Goal: Task Accomplishment & Management: Manage account settings

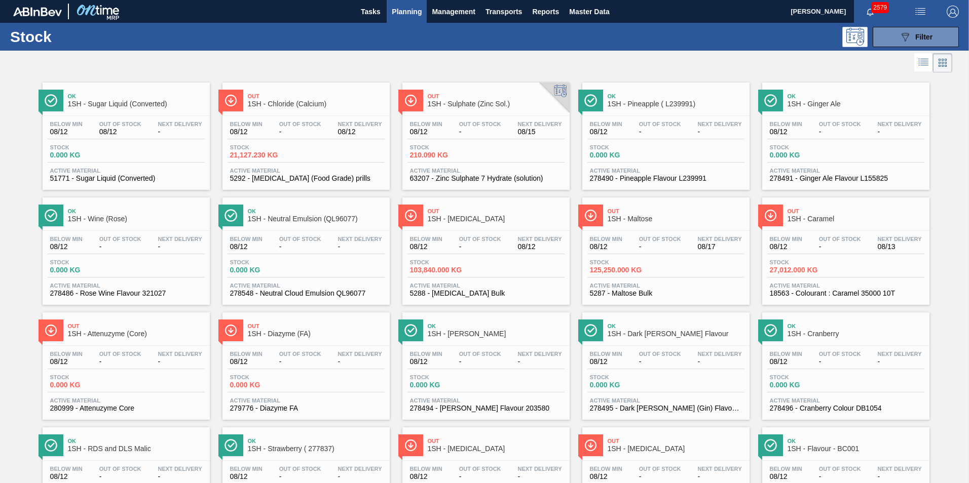
click at [449, 217] on span "1SH - [MEDICAL_DATA]" at bounding box center [496, 219] width 137 height 8
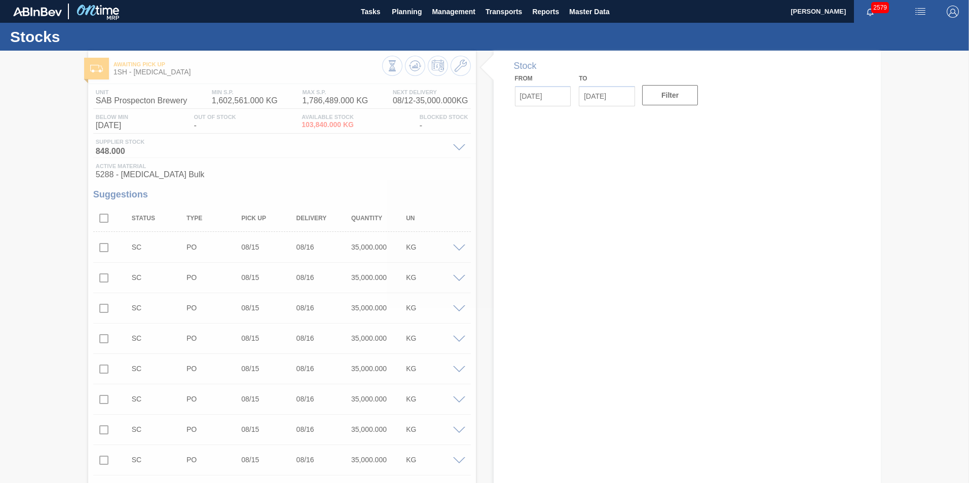
type input "[DATE]"
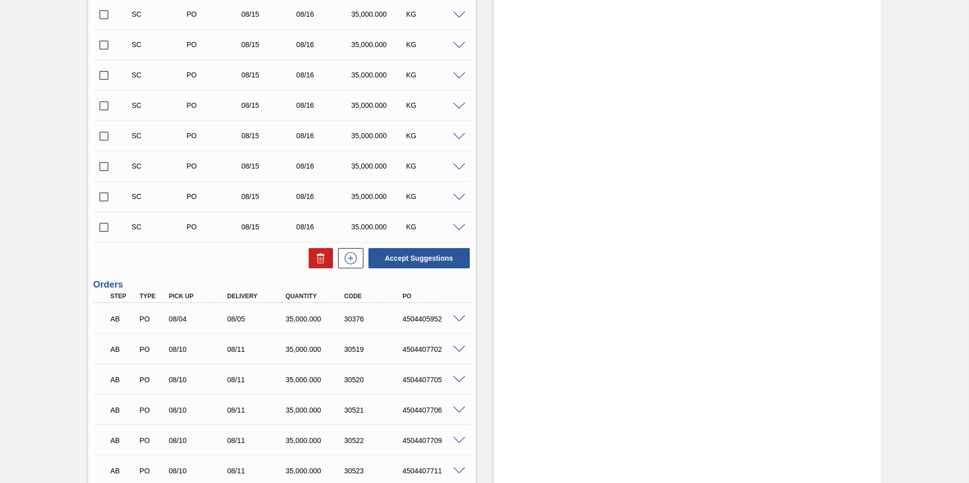
scroll to position [1383, 0]
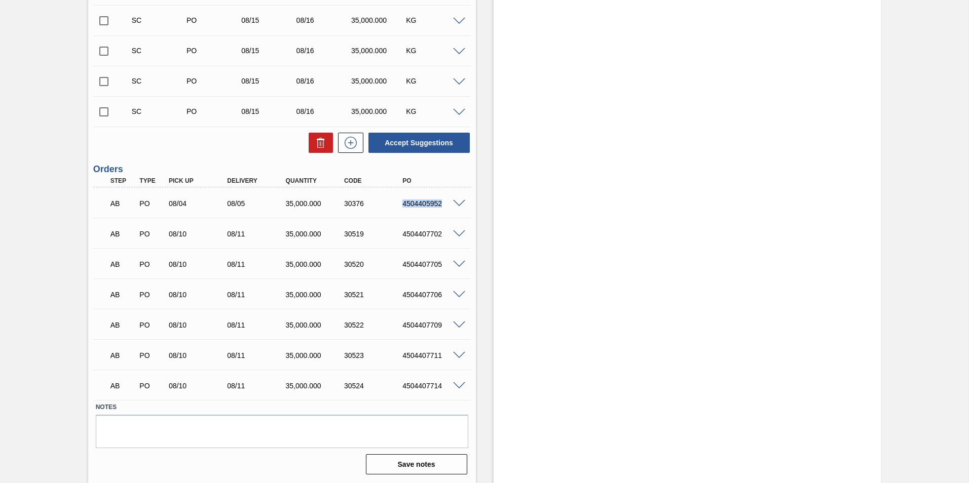
drag, startPoint x: 401, startPoint y: 204, endPoint x: 445, endPoint y: 209, distance: 44.4
click at [445, 209] on div "AB PO 08/04 08/05 35,000.000 30376 4504405952" at bounding box center [279, 203] width 351 height 20
drag, startPoint x: 445, startPoint y: 209, endPoint x: 459, endPoint y: 205, distance: 14.8
click at [459, 205] on span at bounding box center [459, 204] width 12 height 8
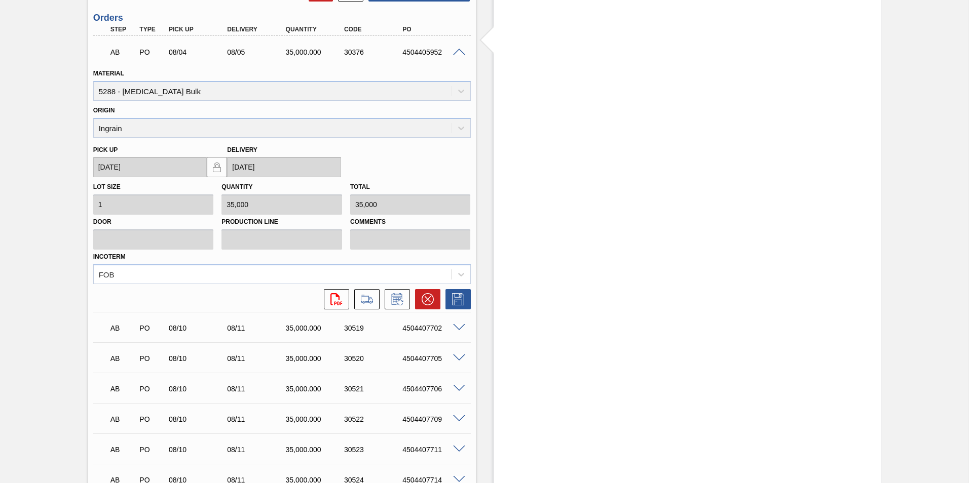
scroll to position [1535, 0]
click at [427, 298] on icon at bounding box center [428, 299] width 12 height 12
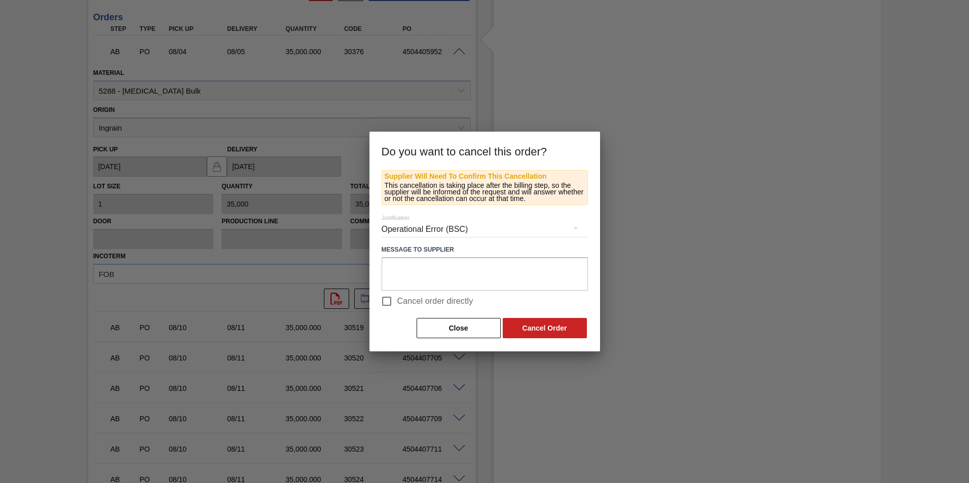
click at [391, 301] on input "Cancel order directly" at bounding box center [386, 301] width 21 height 21
checkbox input "true"
click at [541, 328] on button "Cancel Order" at bounding box center [545, 328] width 84 height 20
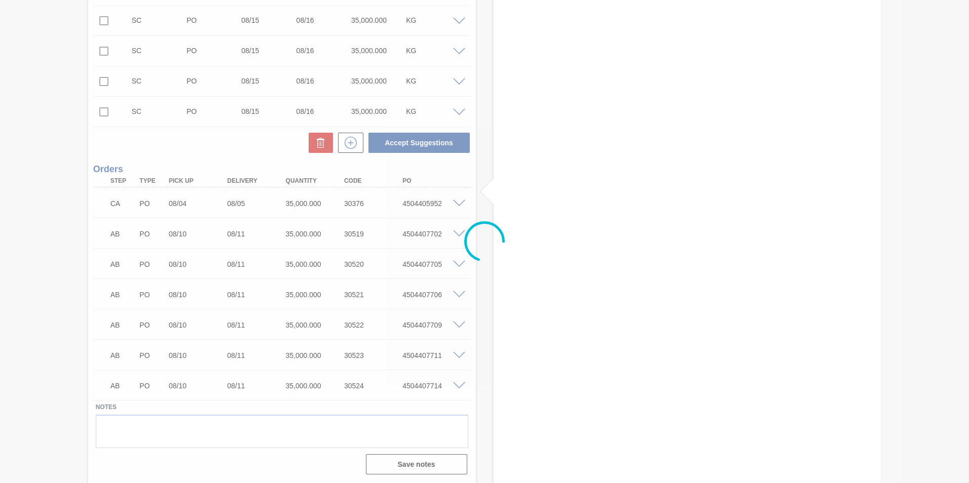
scroll to position [1383, 0]
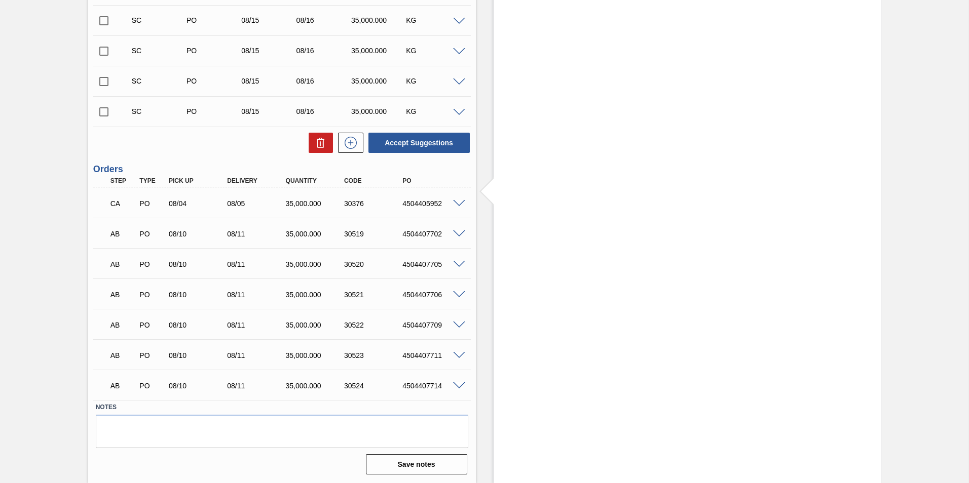
click at [457, 204] on span at bounding box center [459, 204] width 12 height 8
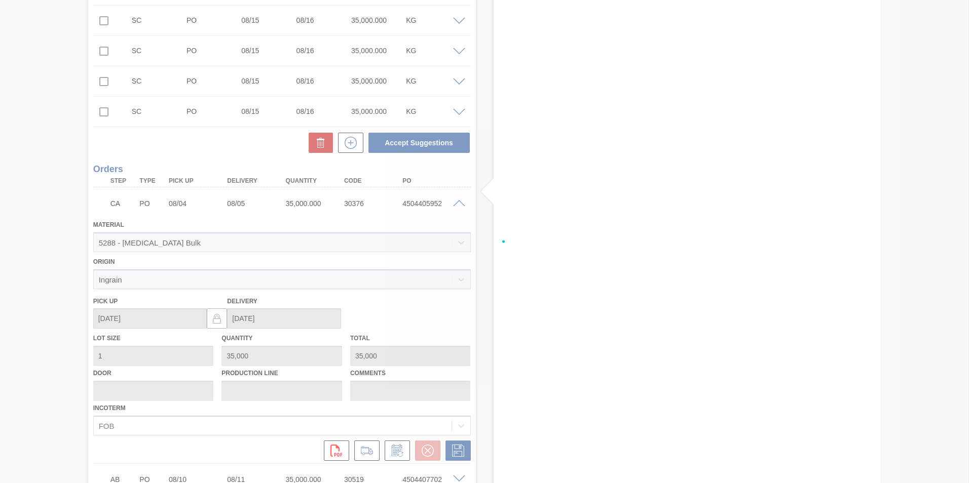
scroll to position [1535, 0]
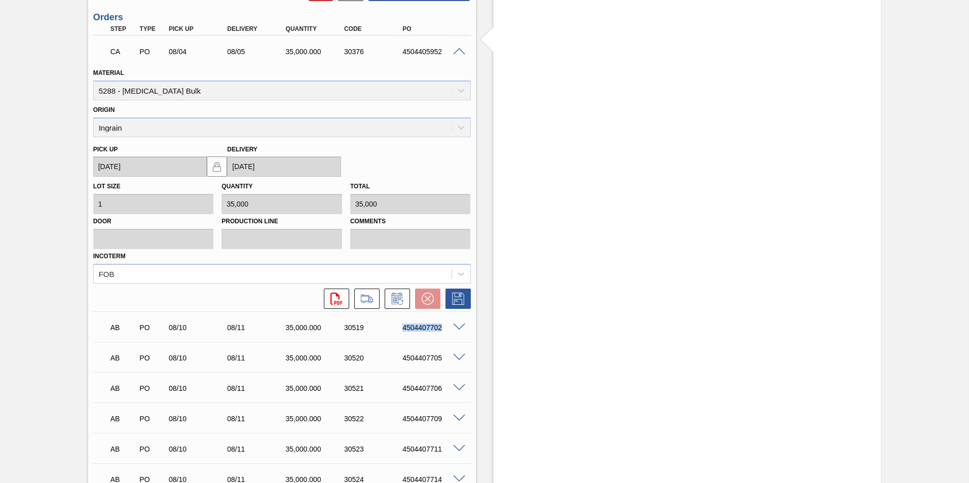
drag, startPoint x: 399, startPoint y: 327, endPoint x: 454, endPoint y: 333, distance: 55.6
click at [454, 333] on div "AB PO 08/10 08/11 35,000.000 30519 4504407702" at bounding box center [282, 326] width 378 height 25
copy div "4504407702"
drag, startPoint x: 922, startPoint y: 153, endPoint x: 943, endPoint y: 97, distance: 59.0
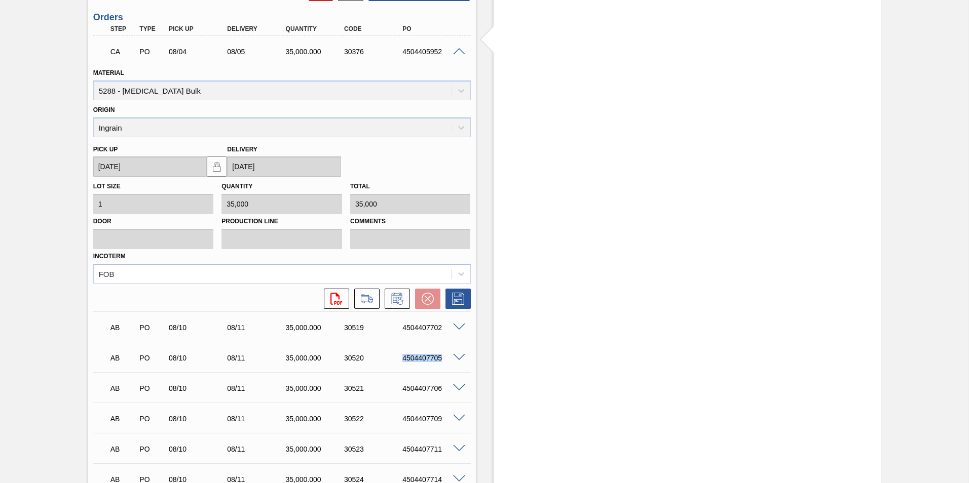
drag, startPoint x: 402, startPoint y: 360, endPoint x: 452, endPoint y: 360, distance: 49.2
click at [452, 360] on div "AB PO 08/10 08/11 35,000.000 30520 4504407705" at bounding box center [282, 357] width 378 height 25
copy div "4504407705"
click at [457, 328] on span at bounding box center [459, 328] width 12 height 8
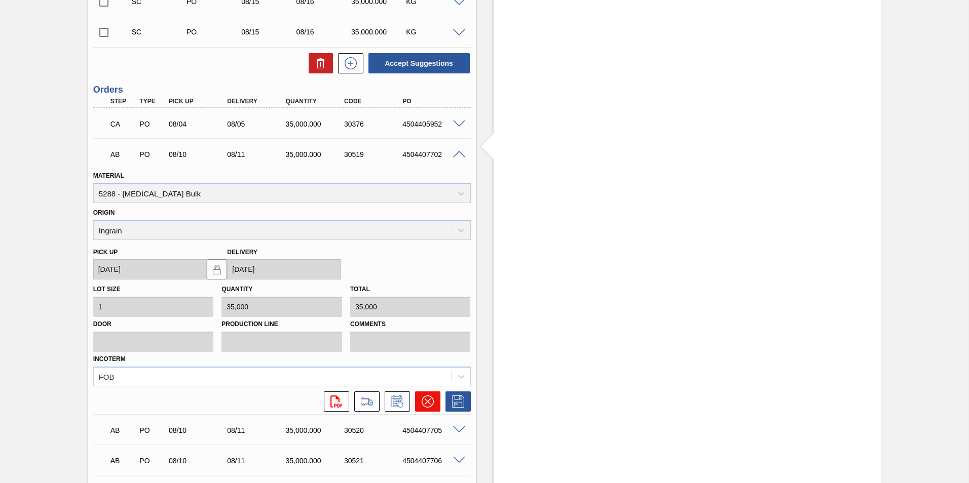
scroll to position [1484, 0]
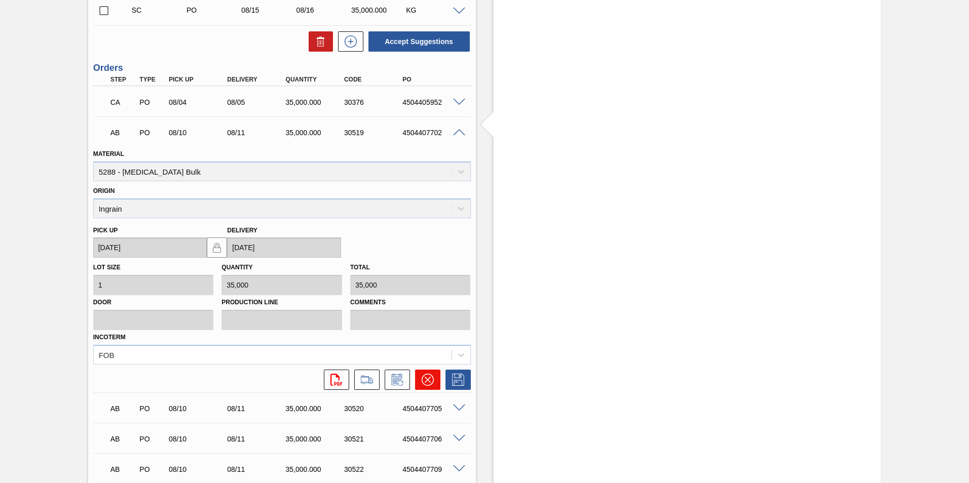
click at [423, 380] on icon at bounding box center [428, 380] width 12 height 12
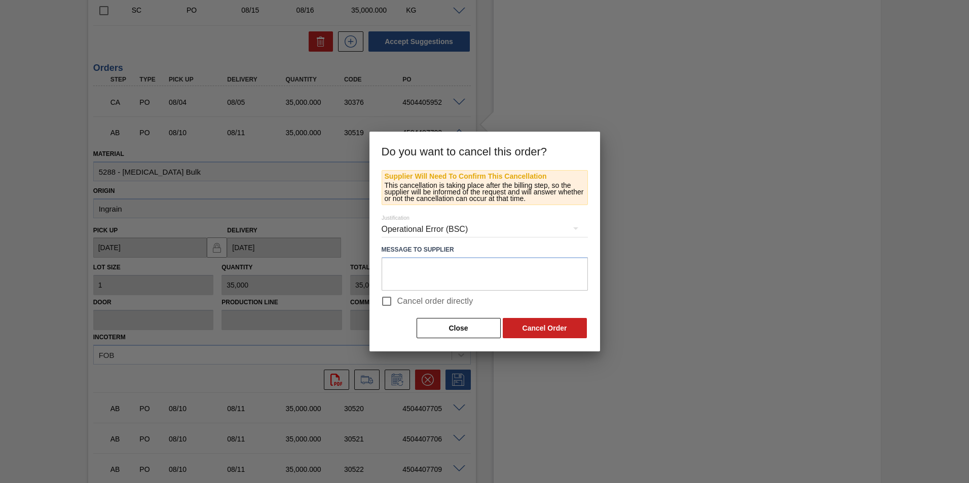
drag, startPoint x: 389, startPoint y: 299, endPoint x: 397, endPoint y: 303, distance: 9.1
click at [389, 299] on input "Cancel order directly" at bounding box center [386, 301] width 21 height 21
checkbox input "true"
click at [549, 324] on button "Cancel Order" at bounding box center [545, 328] width 84 height 20
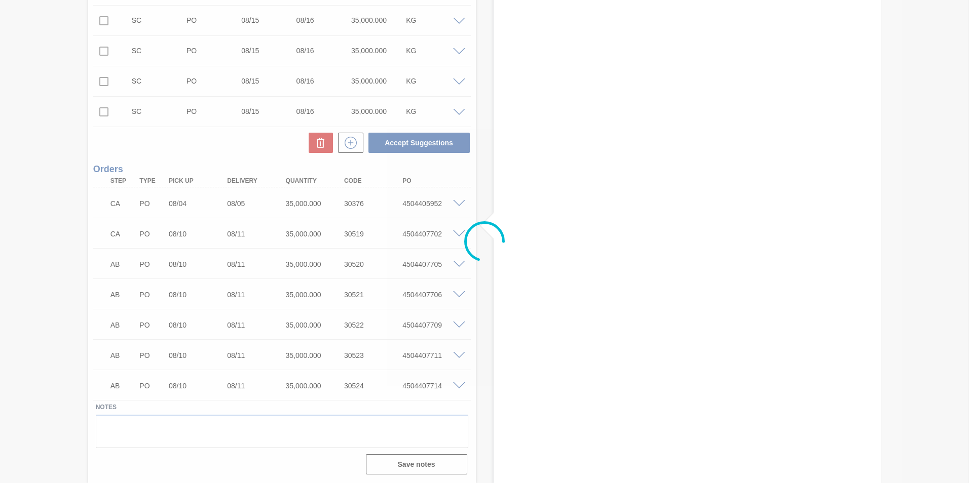
scroll to position [1383, 0]
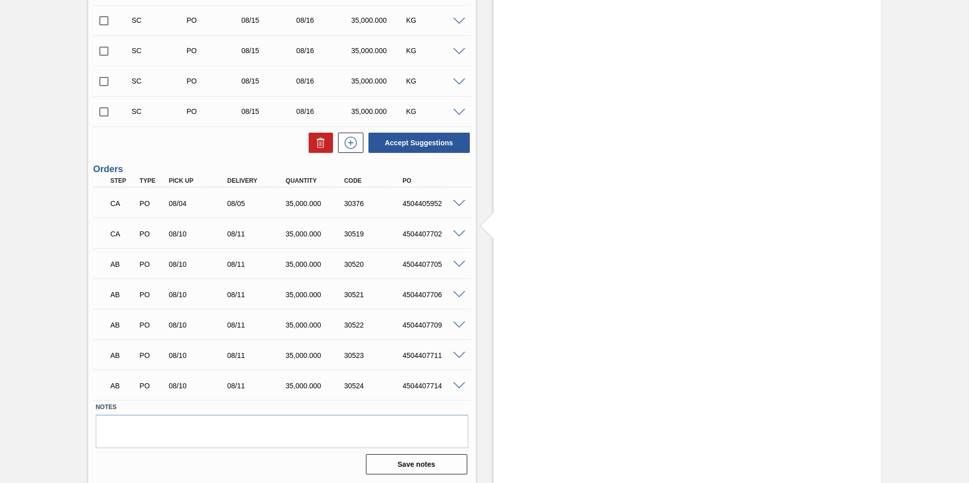
click at [454, 201] on span at bounding box center [459, 204] width 12 height 8
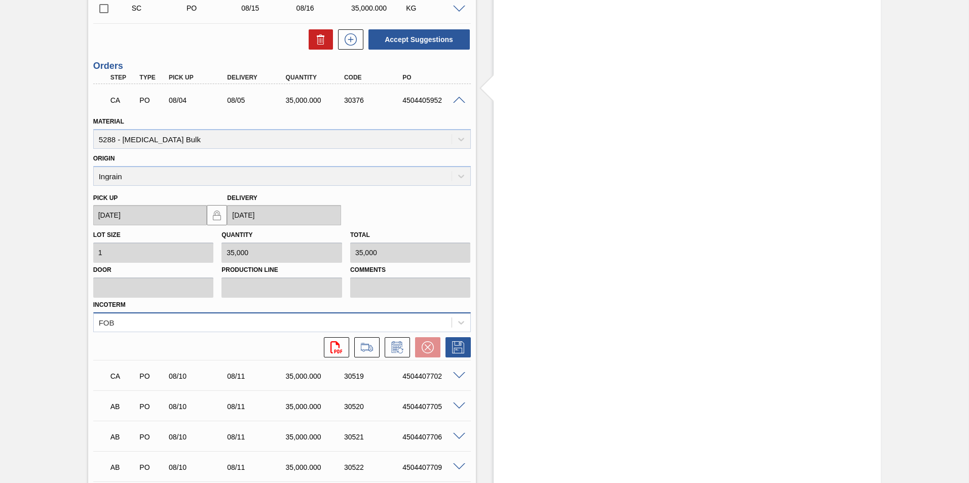
scroll to position [1484, 0]
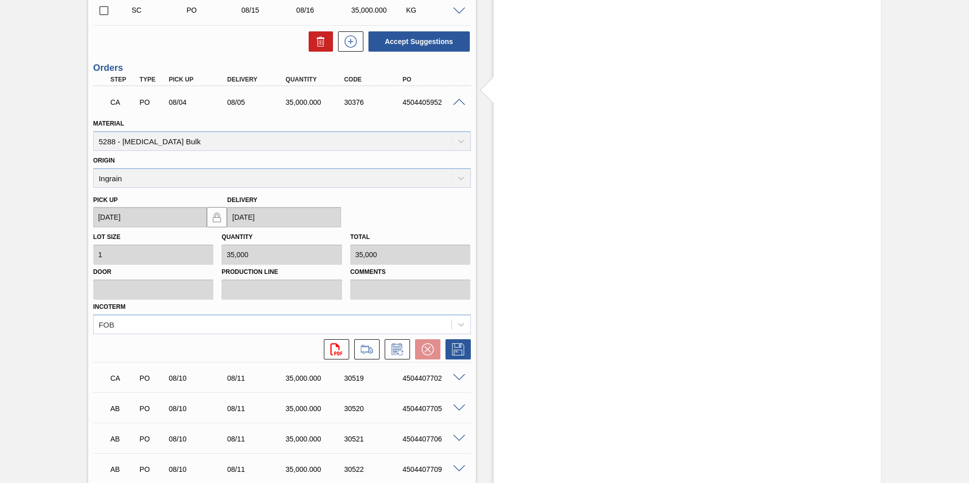
click at [455, 98] on div at bounding box center [461, 102] width 20 height 8
click at [456, 99] on span at bounding box center [459, 103] width 12 height 8
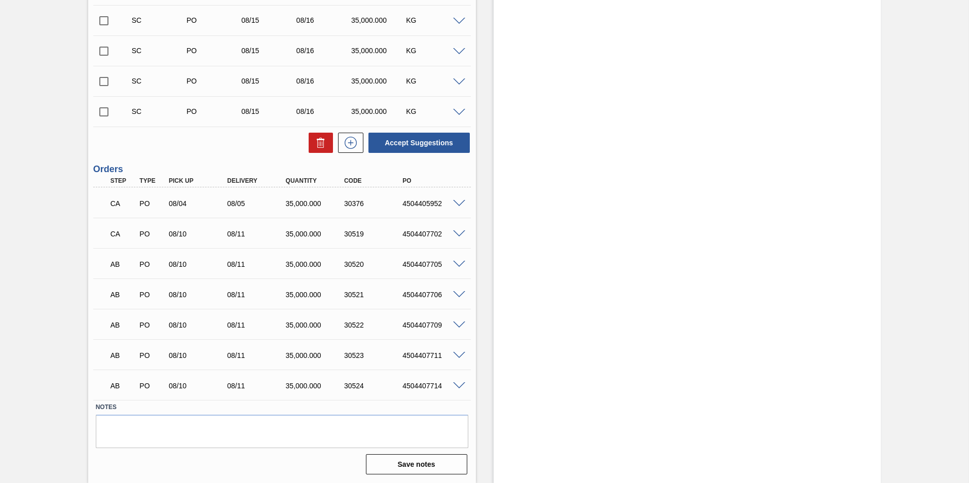
click at [457, 235] on span at bounding box center [459, 235] width 12 height 8
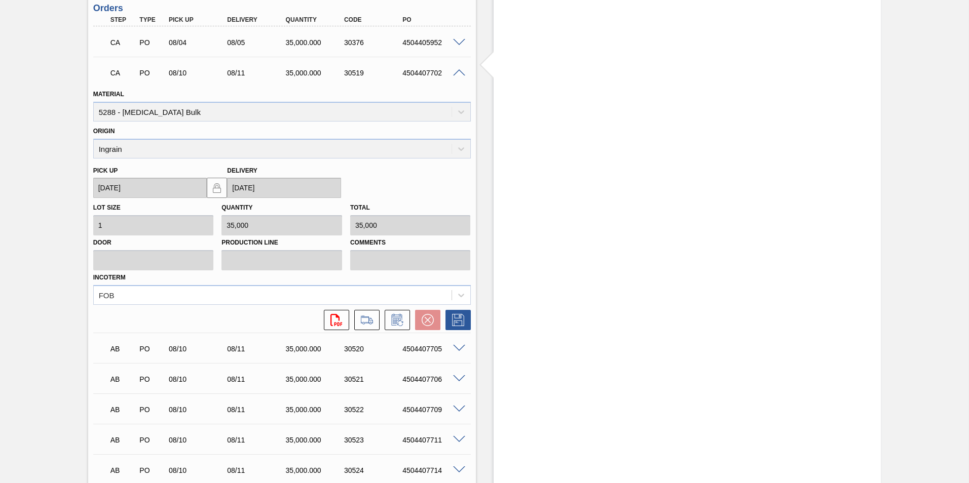
scroll to position [1628, 0]
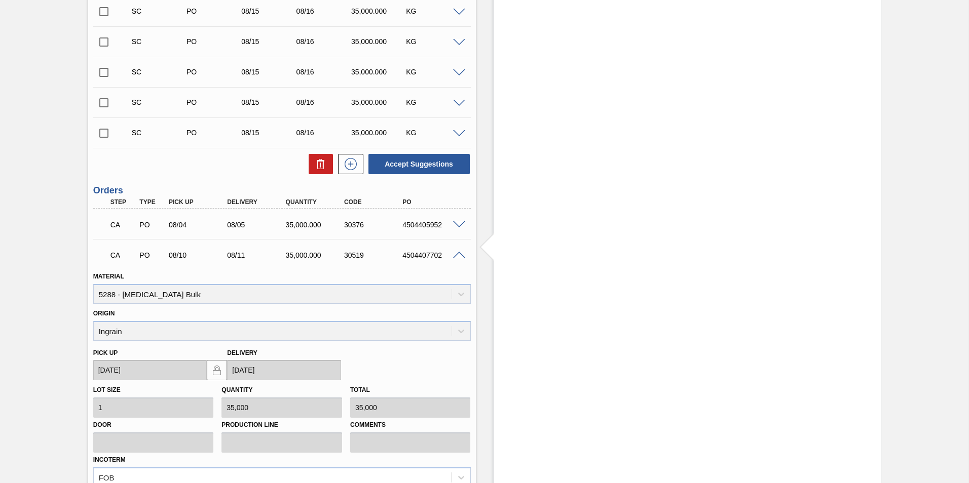
scroll to position [1274, 0]
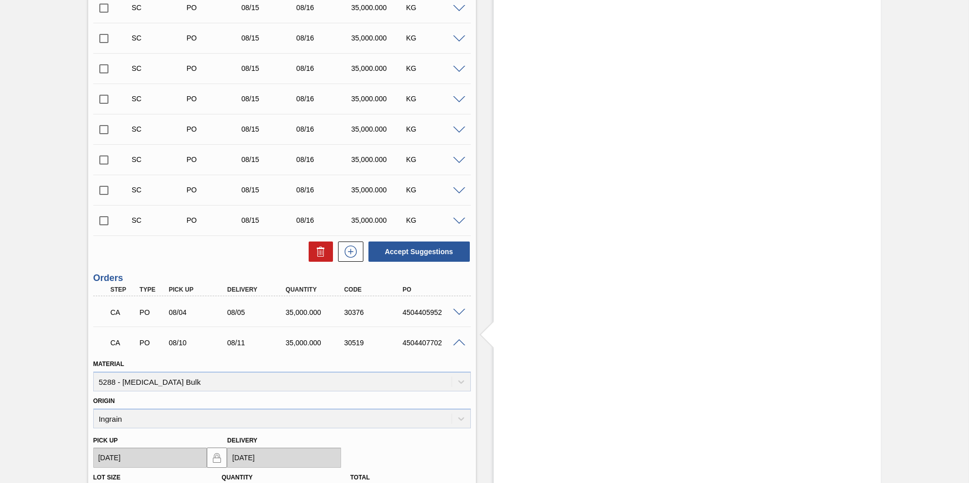
click at [456, 342] on span at bounding box center [459, 344] width 12 height 8
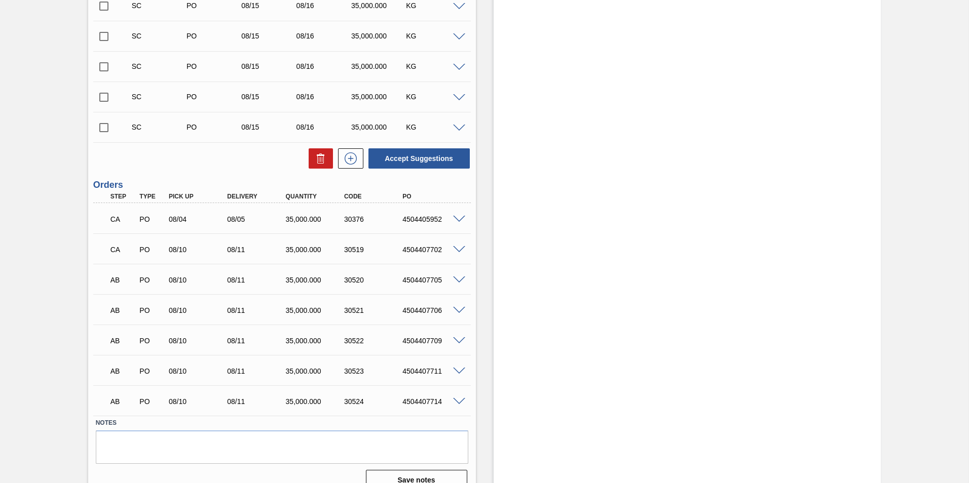
scroll to position [1375, 0]
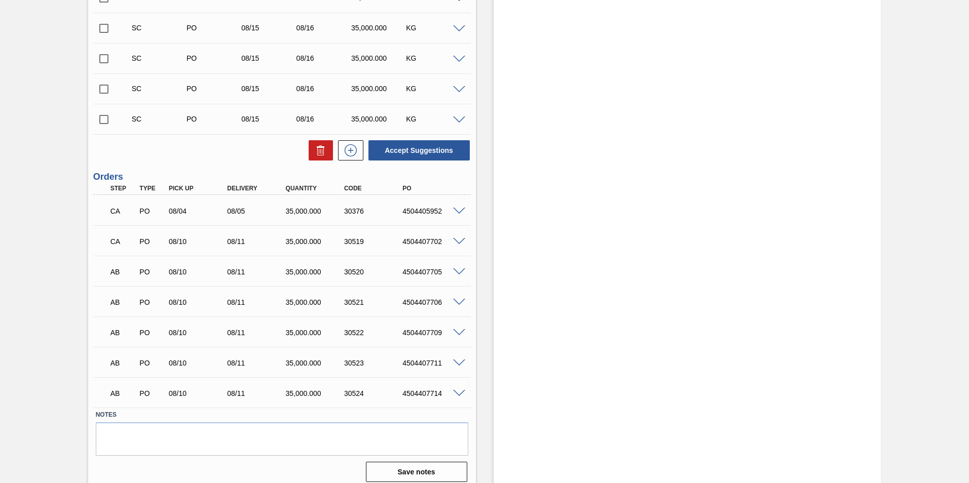
click at [458, 273] on span at bounding box center [459, 273] width 12 height 8
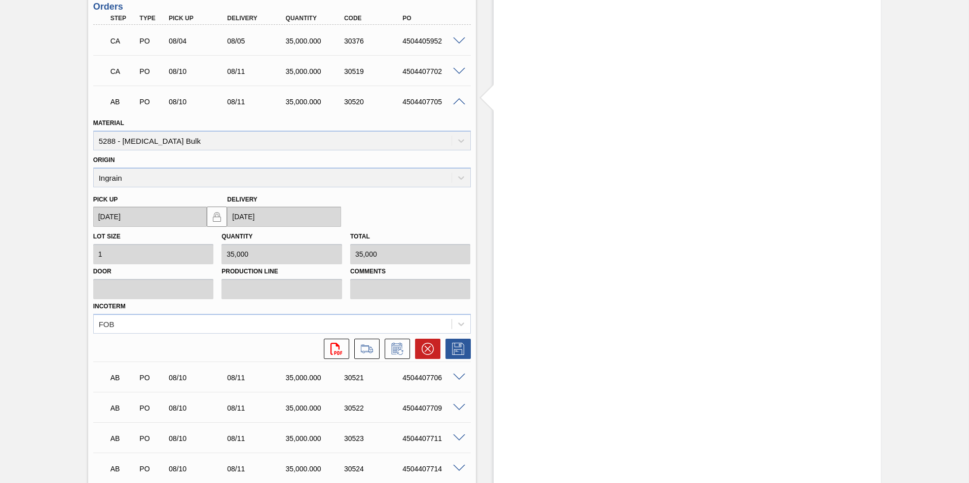
scroll to position [1578, 0]
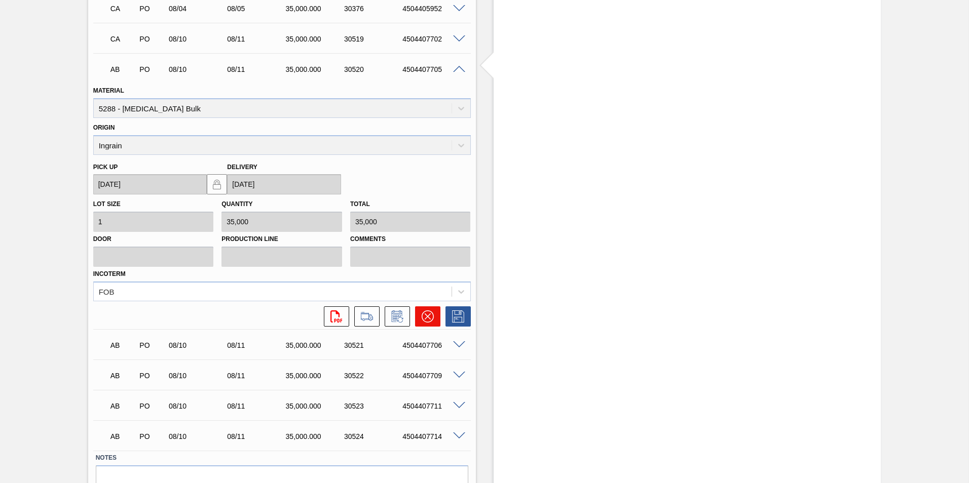
click at [423, 316] on icon at bounding box center [428, 317] width 12 height 12
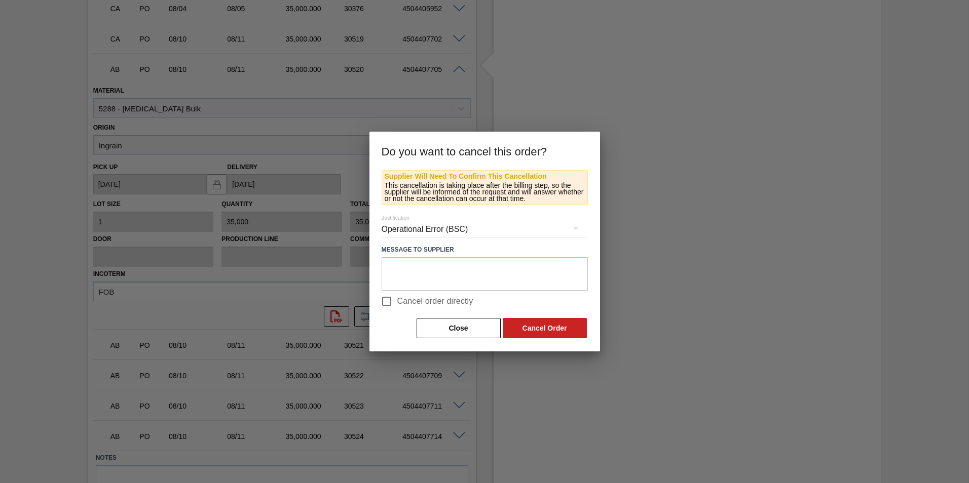
drag, startPoint x: 386, startPoint y: 303, endPoint x: 413, endPoint y: 306, distance: 27.6
click at [385, 303] on input "Cancel order directly" at bounding box center [386, 301] width 21 height 21
checkbox input "true"
click at [520, 334] on button "Cancel Order" at bounding box center [545, 328] width 84 height 20
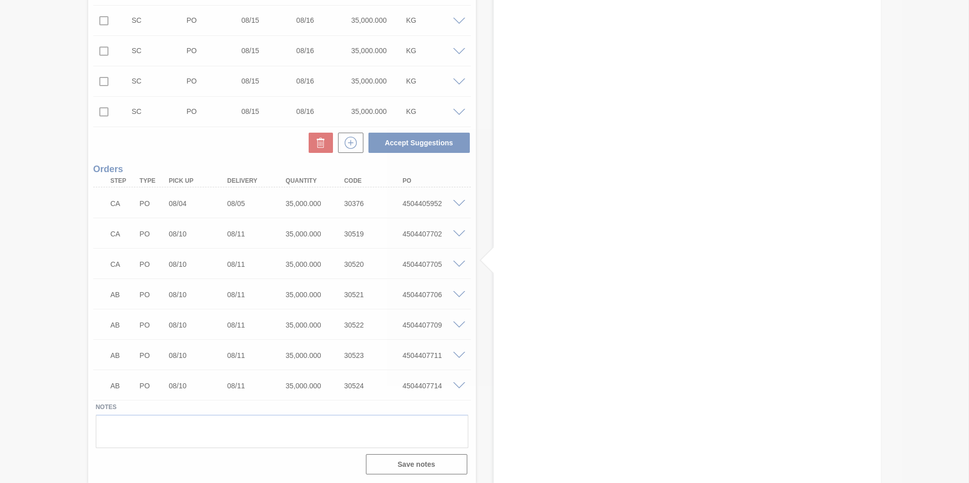
scroll to position [1383, 0]
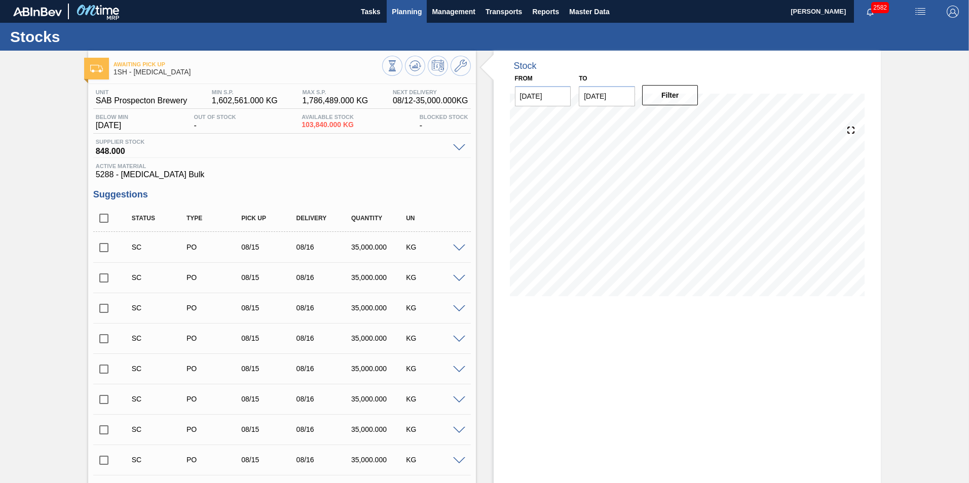
click at [405, 12] on span "Planning" at bounding box center [407, 12] width 30 height 12
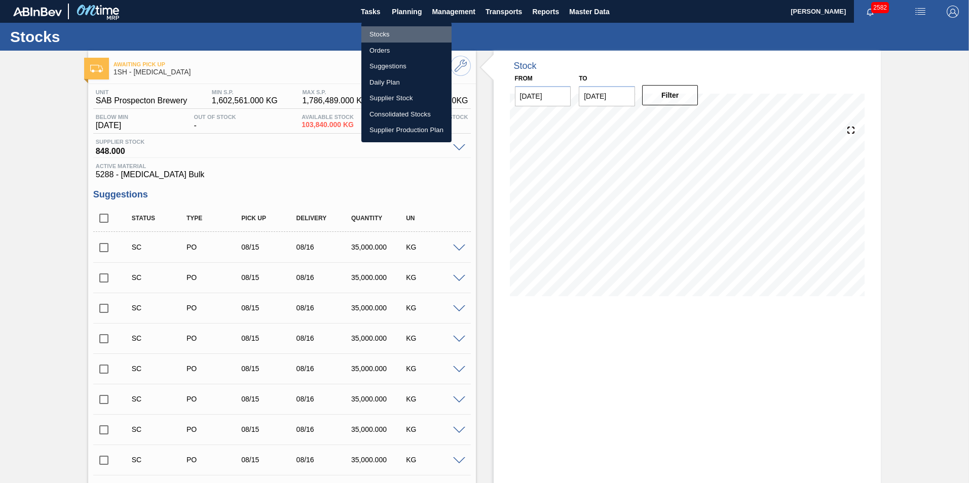
click at [383, 33] on li "Stocks" at bounding box center [406, 34] width 90 height 16
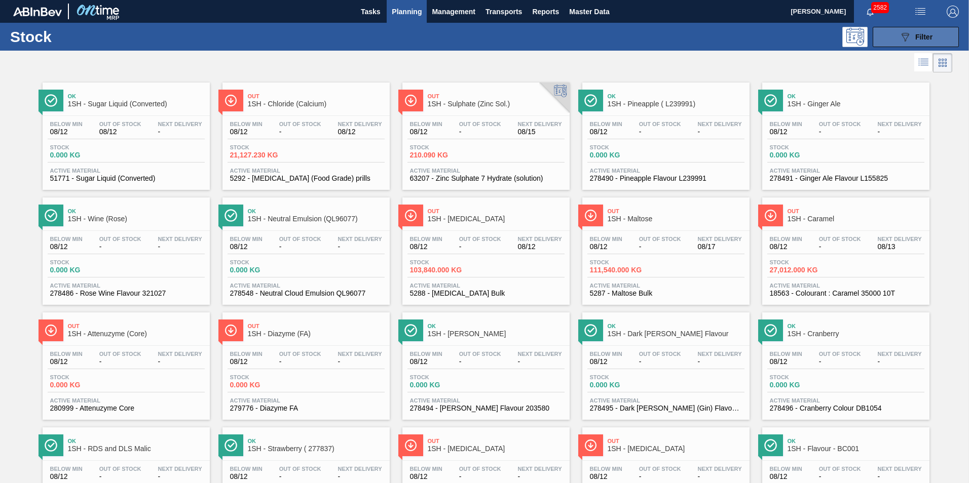
click at [890, 33] on button "089F7B8B-B2A5-4AFE-B5C0-19BA573D28AC Filter" at bounding box center [916, 37] width 86 height 20
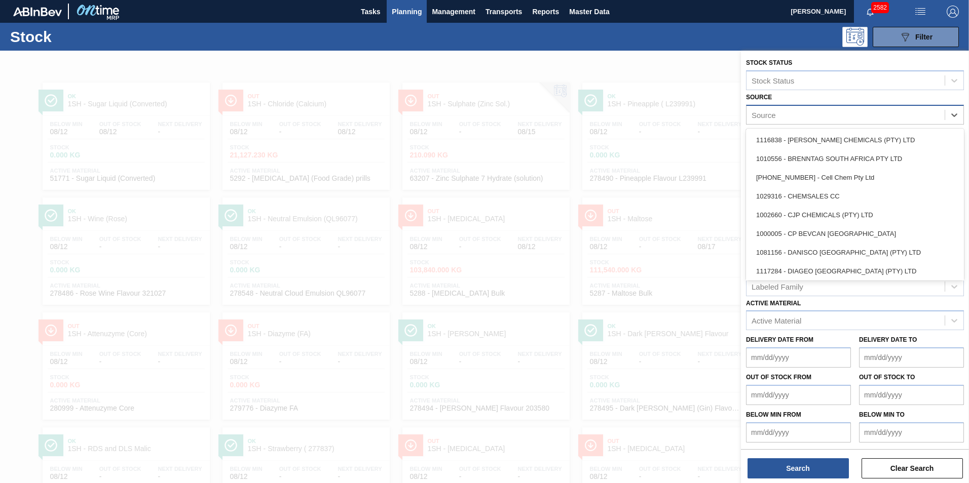
click at [764, 113] on div "Source" at bounding box center [764, 114] width 24 height 9
type input "su"
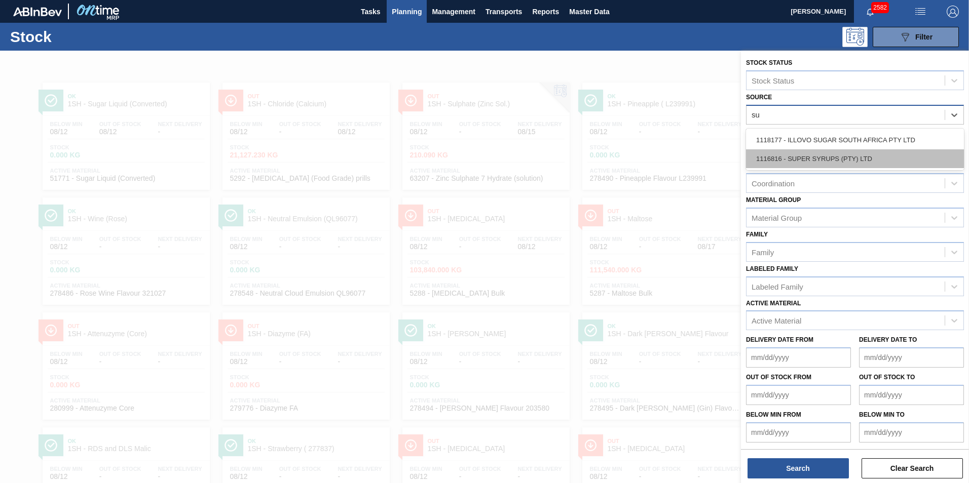
click at [799, 155] on div "1116816 - SUPER SYRUPS (PTY) LTD" at bounding box center [855, 159] width 218 height 19
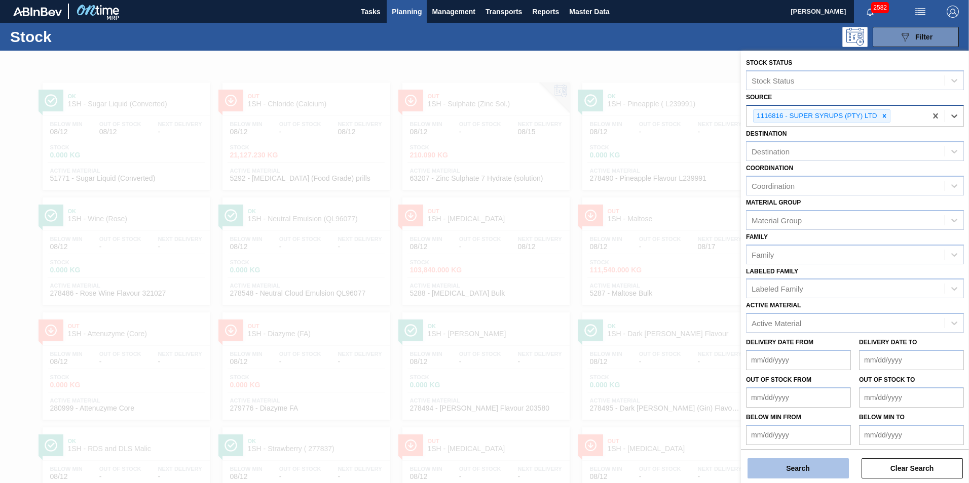
click at [811, 461] on button "Search" at bounding box center [798, 469] width 101 height 20
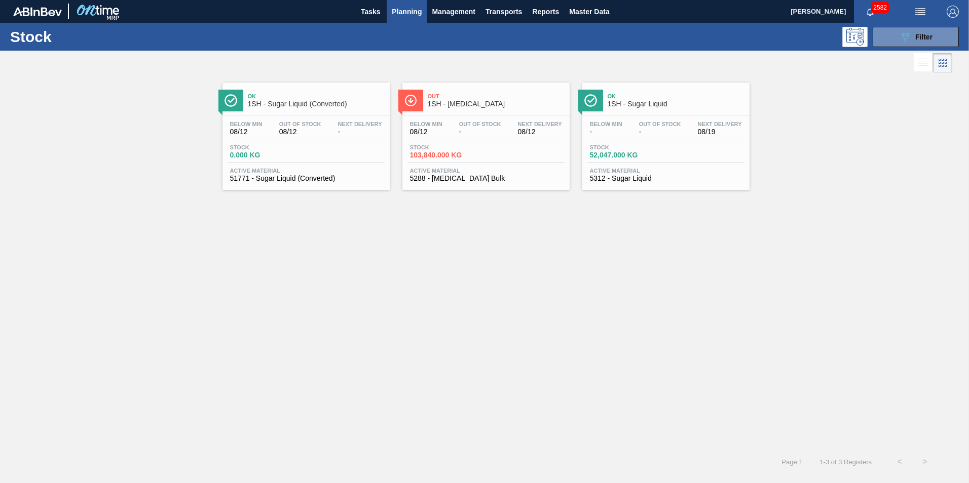
click at [635, 103] on span "1SH - Sugar Liquid" at bounding box center [676, 104] width 137 height 8
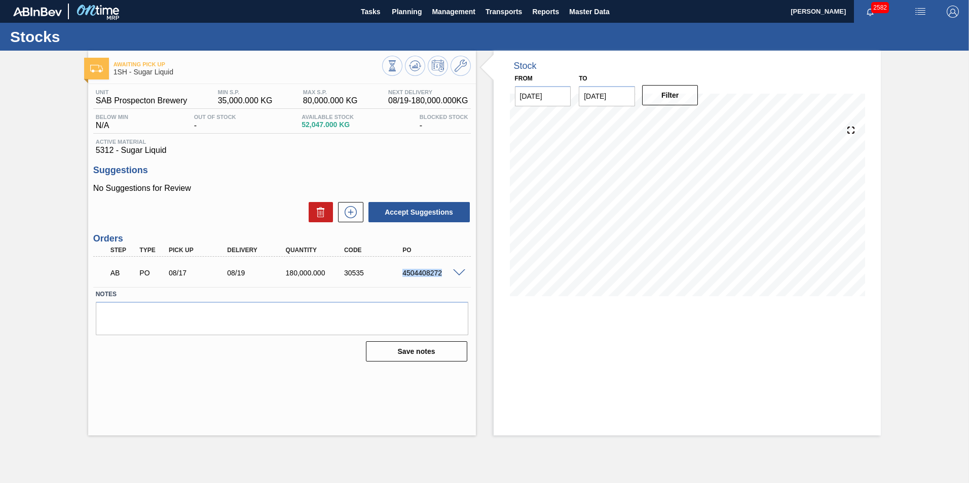
drag, startPoint x: 402, startPoint y: 273, endPoint x: 446, endPoint y: 275, distance: 43.6
click at [446, 275] on div "4504408272" at bounding box center [432, 273] width 65 height 8
copy div "4504408272"
